Goal: Task Accomplishment & Management: Complete application form

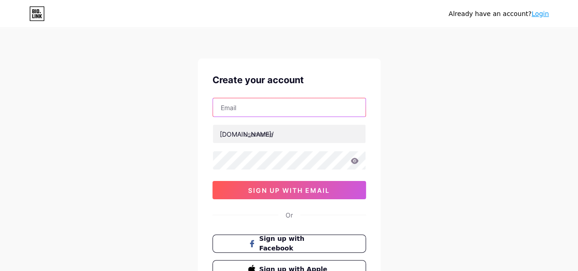
click at [285, 102] on input "text" at bounding box center [289, 107] width 153 height 18
type input "[EMAIL_ADDRESS][DOMAIN_NAME]"
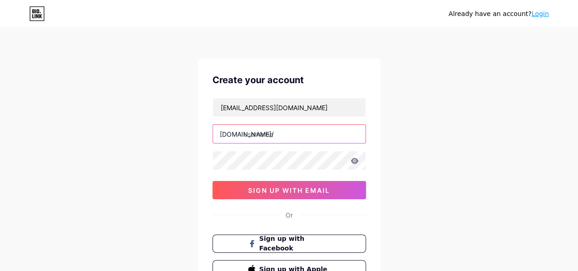
click at [301, 138] on input "text" at bounding box center [289, 134] width 153 height 18
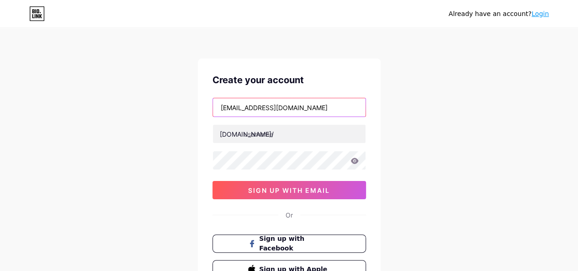
drag, startPoint x: 268, startPoint y: 105, endPoint x: 217, endPoint y: 104, distance: 50.8
click at [217, 104] on input "[EMAIL_ADDRESS][DOMAIN_NAME]" at bounding box center [289, 107] width 153 height 18
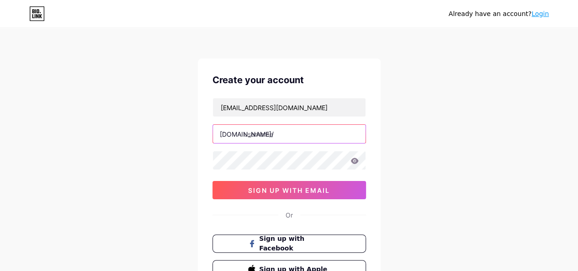
click at [273, 130] on input "text" at bounding box center [289, 134] width 153 height 18
paste input "livingwithluxury"
type input "livingwithluxury"
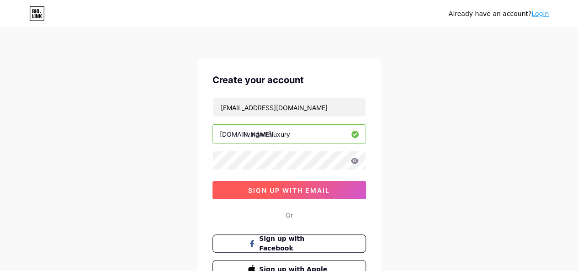
click at [278, 188] on span "sign up with email" at bounding box center [289, 191] width 82 height 8
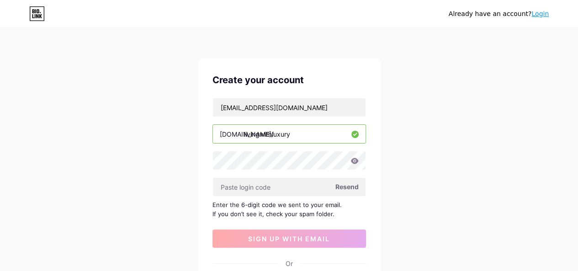
scroll to position [91, 0]
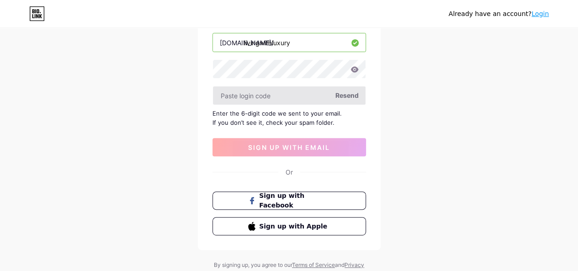
click at [296, 96] on input "text" at bounding box center [289, 95] width 153 height 18
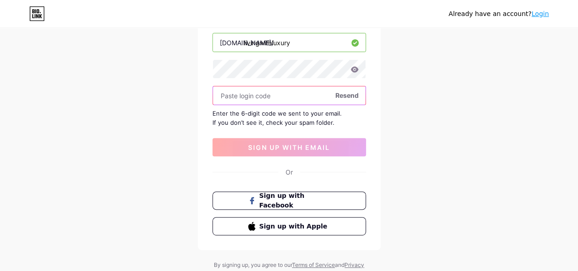
paste input "631772"
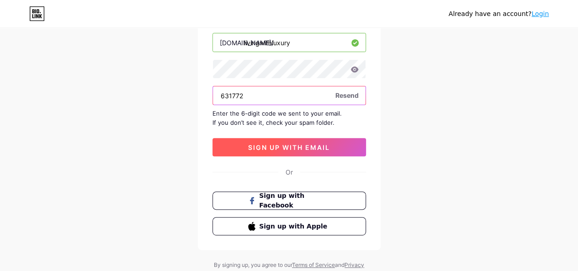
type input "631772"
click at [310, 140] on button "sign up with email" at bounding box center [290, 147] width 154 height 18
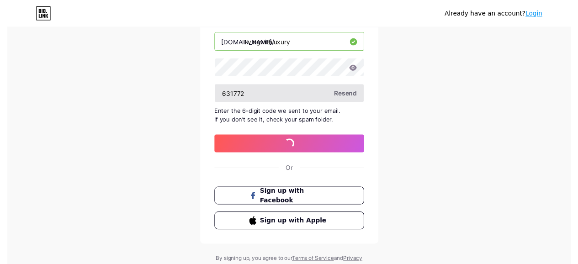
scroll to position [0, 0]
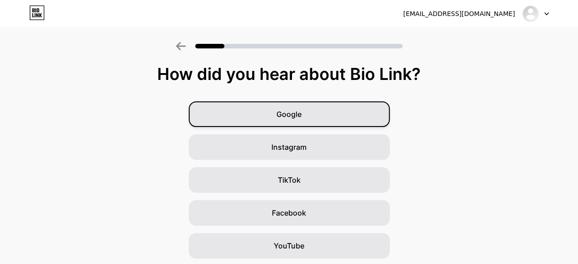
click at [316, 107] on div "Google" at bounding box center [289, 115] width 201 height 26
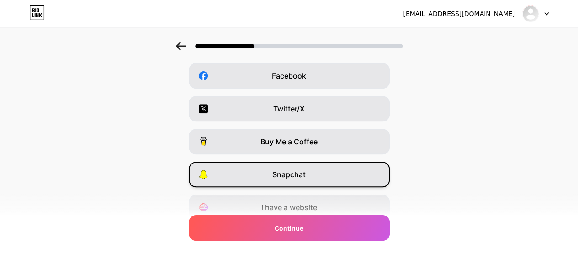
scroll to position [176, 0]
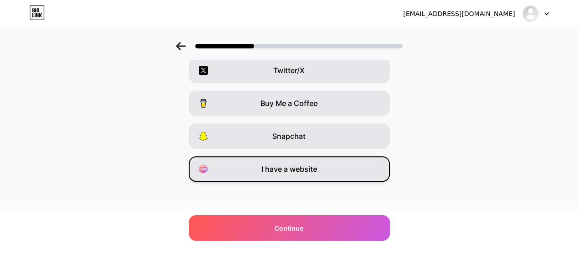
click at [316, 173] on span "I have a website" at bounding box center [290, 169] width 56 height 11
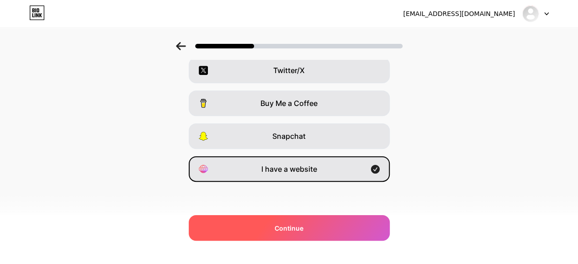
click at [304, 228] on span "Continue" at bounding box center [289, 229] width 29 height 10
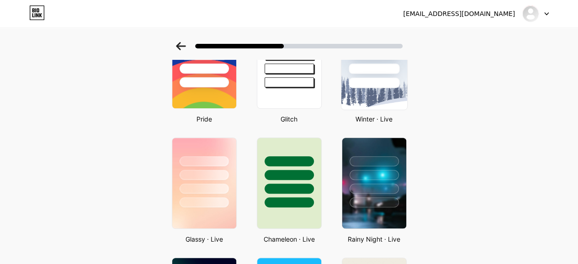
scroll to position [229, 0]
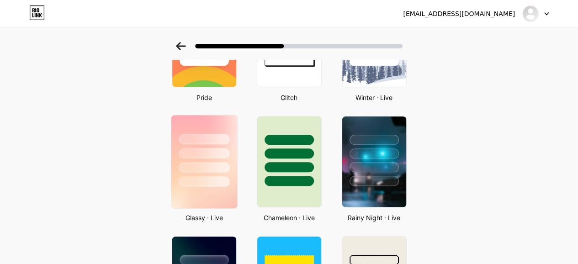
click at [215, 163] on div at bounding box center [204, 167] width 51 height 11
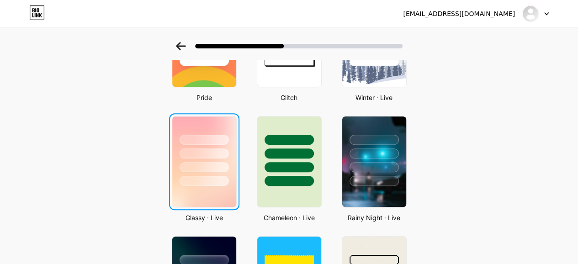
scroll to position [0, 0]
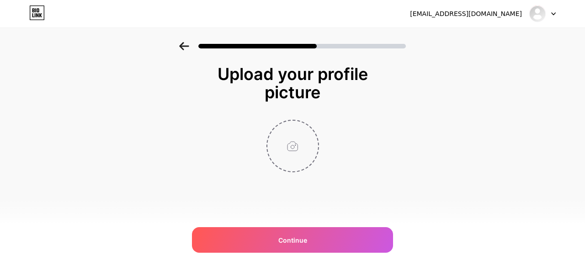
click at [306, 155] on input "file" at bounding box center [292, 146] width 51 height 51
type input "C:\fakepath\Logo - Living With luxury .jpg"
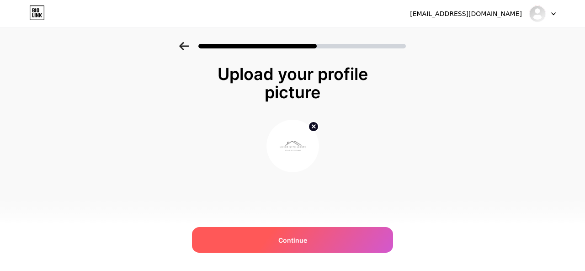
click at [321, 235] on div "Continue" at bounding box center [292, 240] width 201 height 26
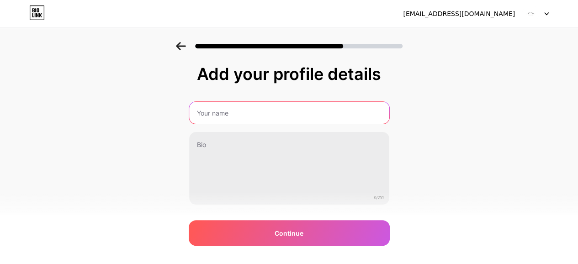
drag, startPoint x: 272, startPoint y: 123, endPoint x: 272, endPoint y: 113, distance: 9.2
click at [272, 116] on input "text" at bounding box center [289, 113] width 200 height 22
click at [216, 112] on input "livingwith luxury" at bounding box center [289, 113] width 202 height 22
click at [200, 112] on input "living with luxury" at bounding box center [289, 113] width 202 height 22
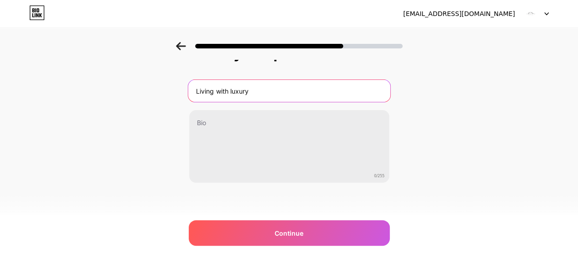
scroll to position [23, 0]
click at [236, 89] on input "Living With luxury" at bounding box center [289, 90] width 202 height 22
type input "Living With Luxury"
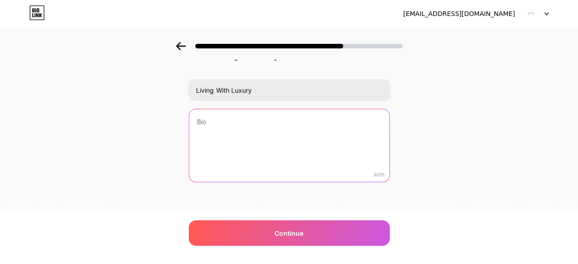
click at [225, 143] on textarea at bounding box center [289, 146] width 200 height 74
paste textarea "Elevate your home with curated luxury furniture & décor—premium design, craftsm…"
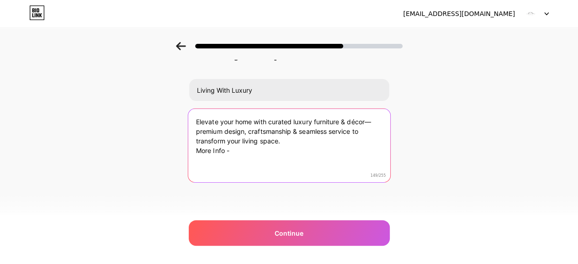
paste textarea "[URL][DOMAIN_NAME]"
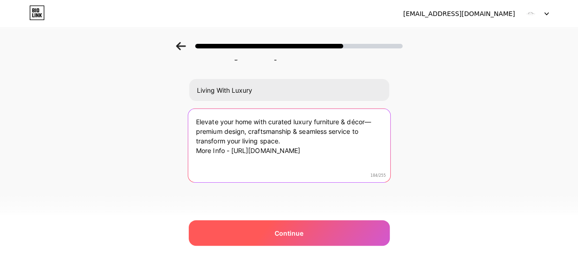
type textarea "Elevate your home with curated luxury furniture & décor—premium design, craftsm…"
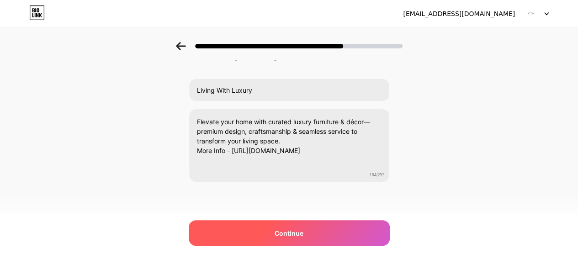
click at [311, 239] on div "Continue" at bounding box center [289, 233] width 201 height 26
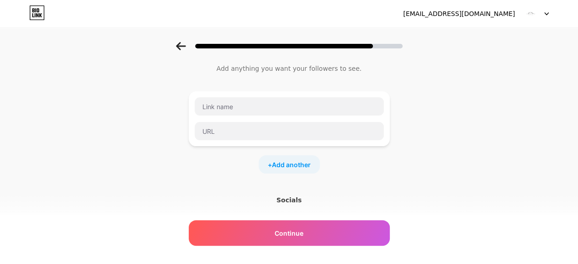
scroll to position [0, 0]
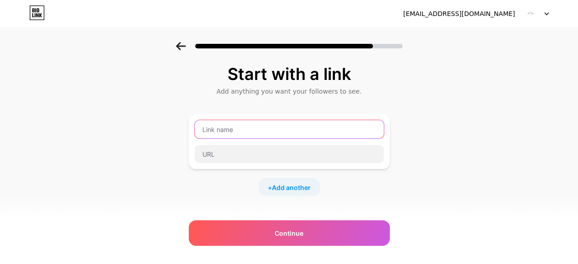
click at [270, 129] on input "text" at bounding box center [289, 129] width 189 height 18
click at [254, 130] on input "text" at bounding box center [289, 129] width 189 height 18
paste input "Facebook"
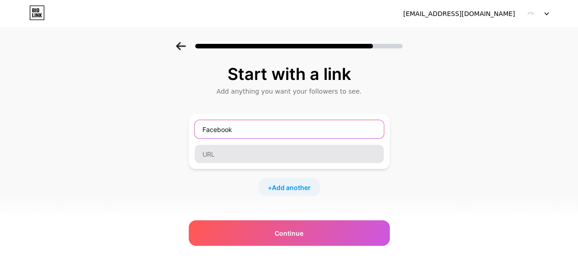
type input "Facebook"
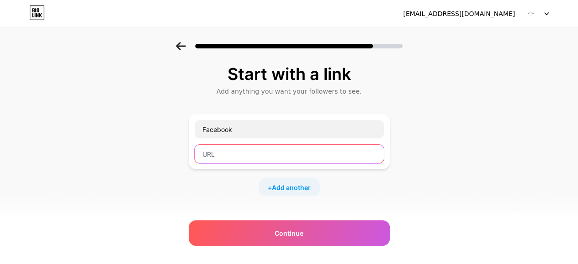
click at [241, 152] on input "text" at bounding box center [289, 154] width 189 height 18
paste input "[URL][DOMAIN_NAME]"
type input "[URL][DOMAIN_NAME]"
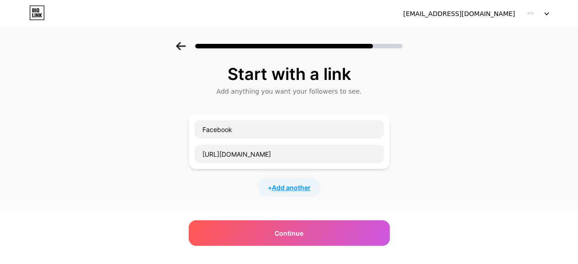
scroll to position [0, 0]
click at [292, 184] on span "Add another" at bounding box center [291, 188] width 39 height 10
click at [254, 190] on input "text" at bounding box center [289, 193] width 189 height 18
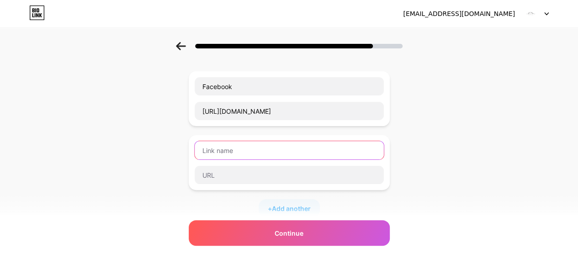
scroll to position [91, 0]
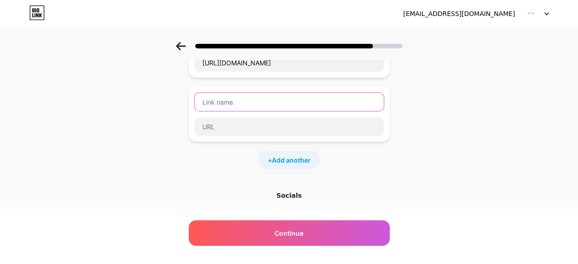
paste input "Instagram"
type input "Instagram"
drag, startPoint x: 283, startPoint y: 139, endPoint x: 268, endPoint y: 136, distance: 15.8
click at [268, 137] on div "Instagram" at bounding box center [289, 114] width 201 height 55
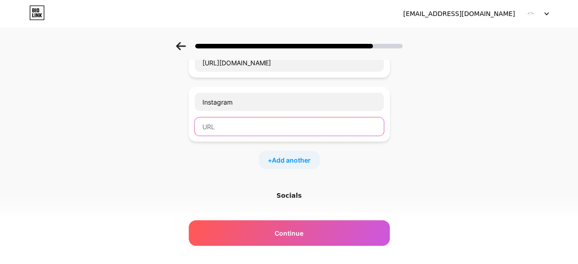
click at [264, 128] on input "text" at bounding box center [289, 127] width 189 height 18
paste input "[URL][DOMAIN_NAME]"
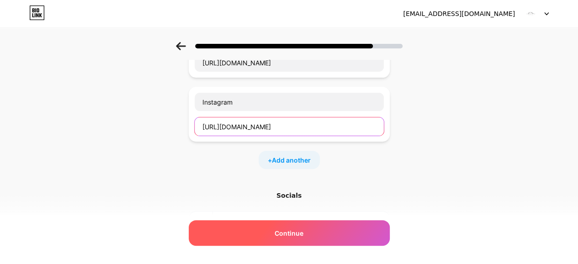
type input "[URL][DOMAIN_NAME]"
click at [314, 230] on div "Continue" at bounding box center [289, 233] width 201 height 26
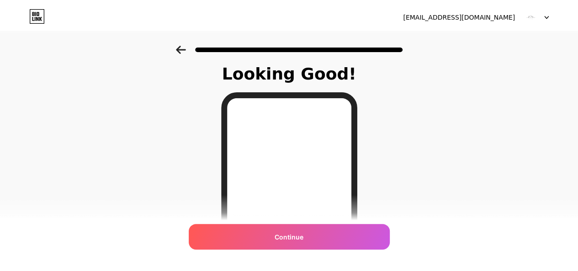
scroll to position [0, 0]
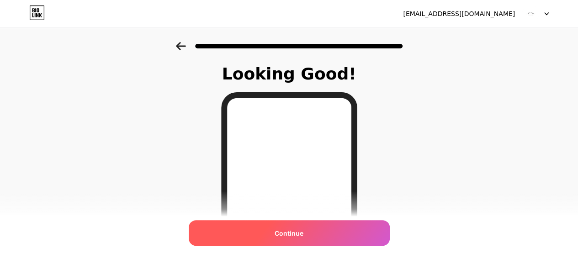
click at [304, 229] on span "Continue" at bounding box center [289, 234] width 29 height 10
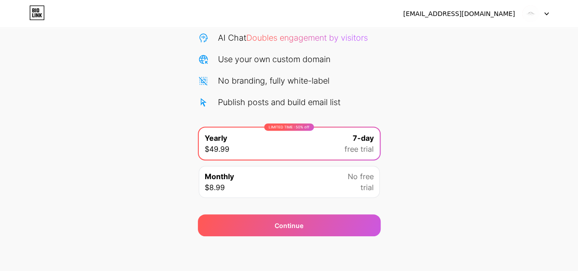
scroll to position [96, 0]
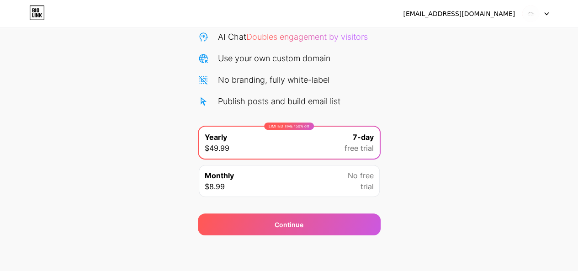
click at [352, 178] on span "No free" at bounding box center [361, 175] width 26 height 11
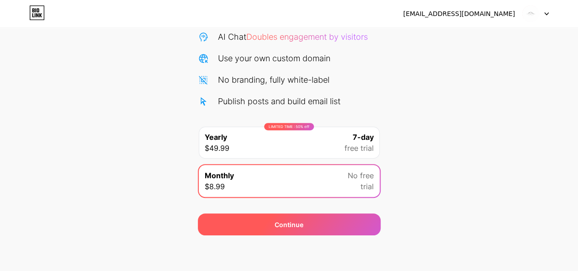
click at [347, 216] on div "Continue" at bounding box center [289, 225] width 183 height 22
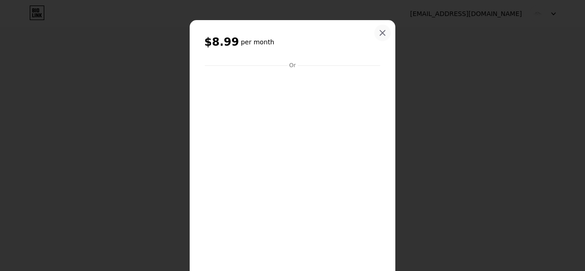
click at [383, 33] on div at bounding box center [382, 33] width 16 height 16
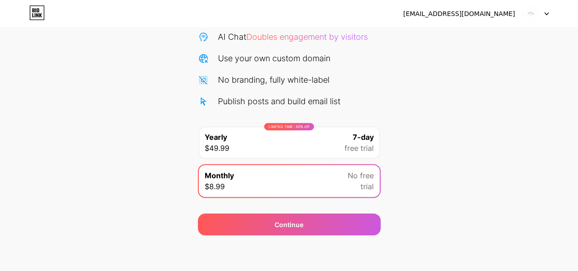
click at [340, 150] on div "LIMITED TIME : 50% off Yearly $49.99 7-day free trial" at bounding box center [289, 143] width 181 height 32
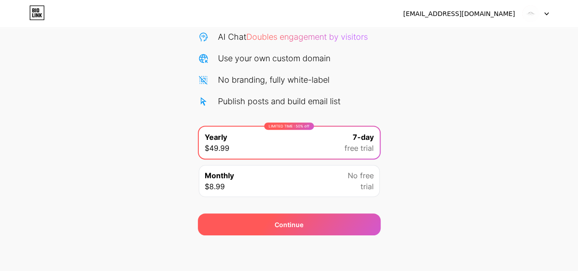
click at [315, 230] on div "Continue" at bounding box center [289, 225] width 183 height 22
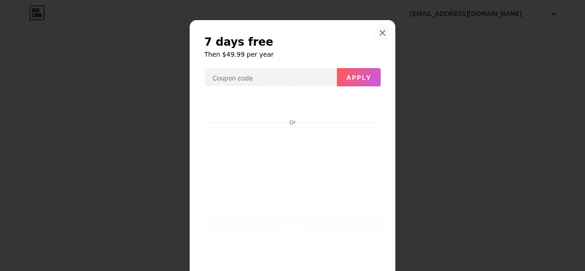
click at [380, 34] on icon at bounding box center [382, 33] width 5 height 5
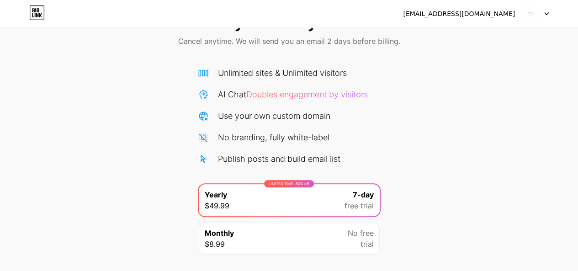
scroll to position [0, 0]
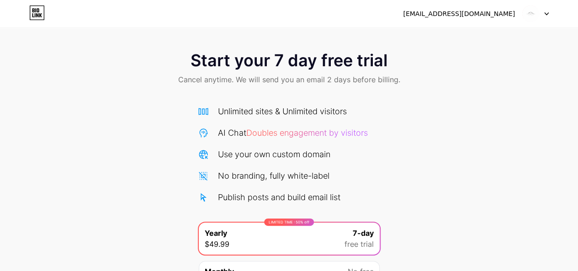
click at [537, 16] on img at bounding box center [530, 13] width 17 height 17
click at [43, 17] on icon at bounding box center [37, 12] width 16 height 15
click at [41, 18] on icon at bounding box center [37, 12] width 16 height 15
click at [466, 12] on div "[EMAIL_ADDRESS][DOMAIN_NAME]" at bounding box center [459, 14] width 112 height 10
click at [541, 13] on div at bounding box center [536, 13] width 27 height 16
